Goal: Navigation & Orientation: Find specific page/section

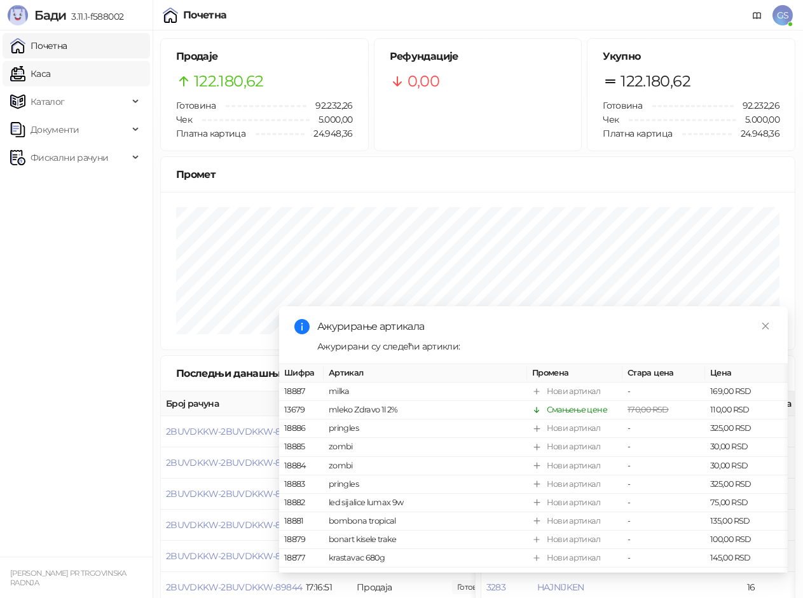
click at [50, 71] on link "Каса" at bounding box center [30, 73] width 40 height 25
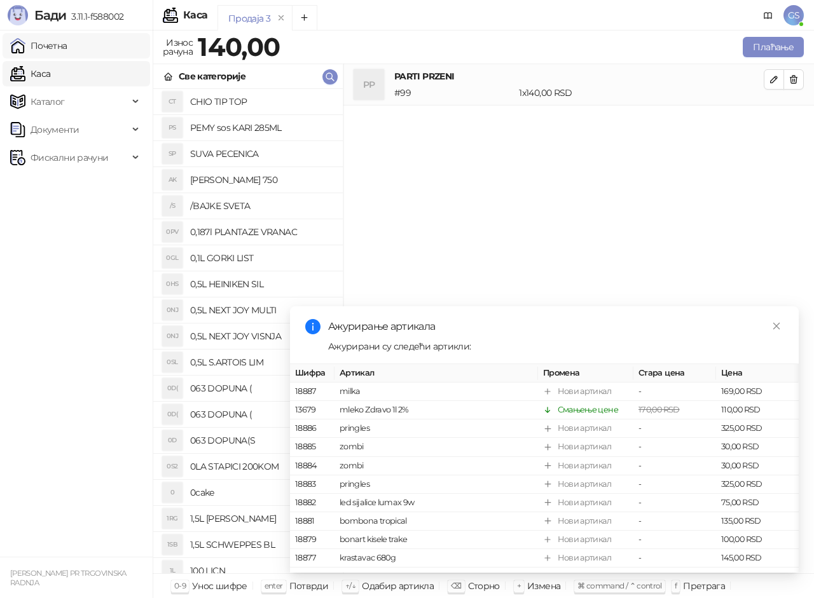
click at [67, 49] on link "Почетна" at bounding box center [38, 45] width 57 height 25
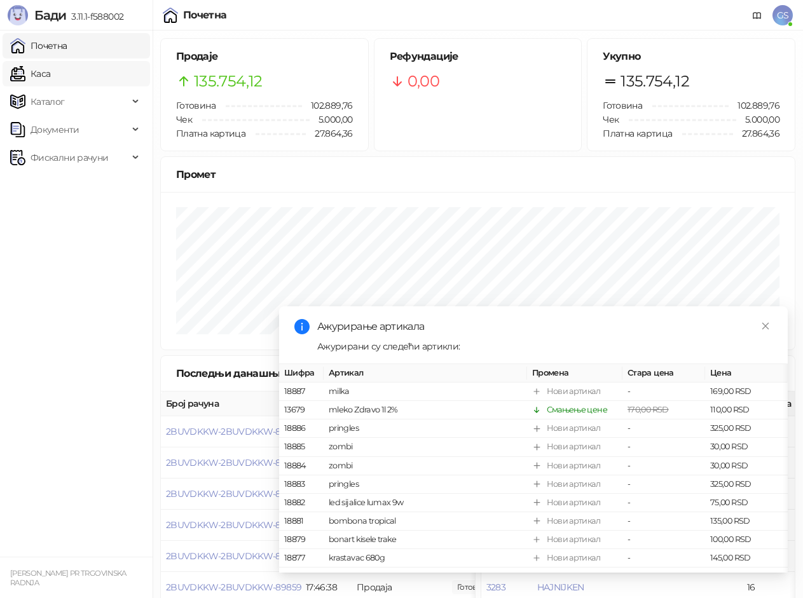
click at [50, 75] on link "Каса" at bounding box center [30, 73] width 40 height 25
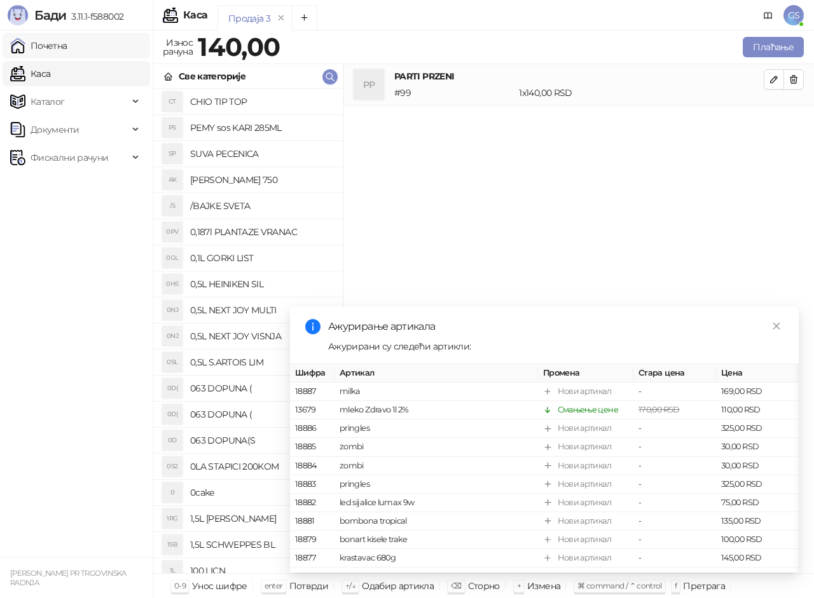
click at [67, 45] on link "Почетна" at bounding box center [38, 45] width 57 height 25
